Goal: Transaction & Acquisition: Purchase product/service

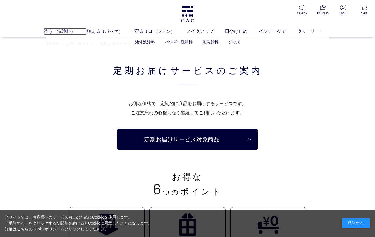
click at [69, 31] on link "洗う（洗浄料）" at bounding box center [65, 31] width 43 height 7
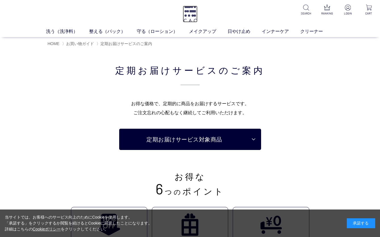
click at [190, 13] on img at bounding box center [190, 14] width 15 height 17
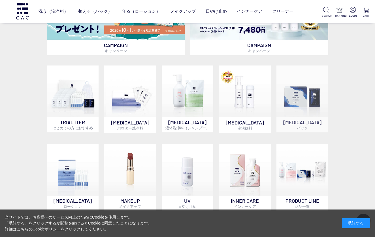
scroll to position [255, 0]
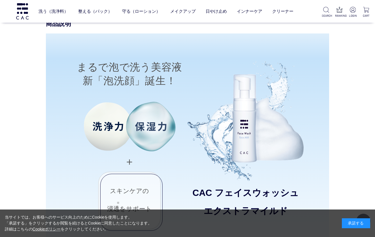
scroll to position [482, 0]
